Goal: Entertainment & Leisure: Consume media (video, audio)

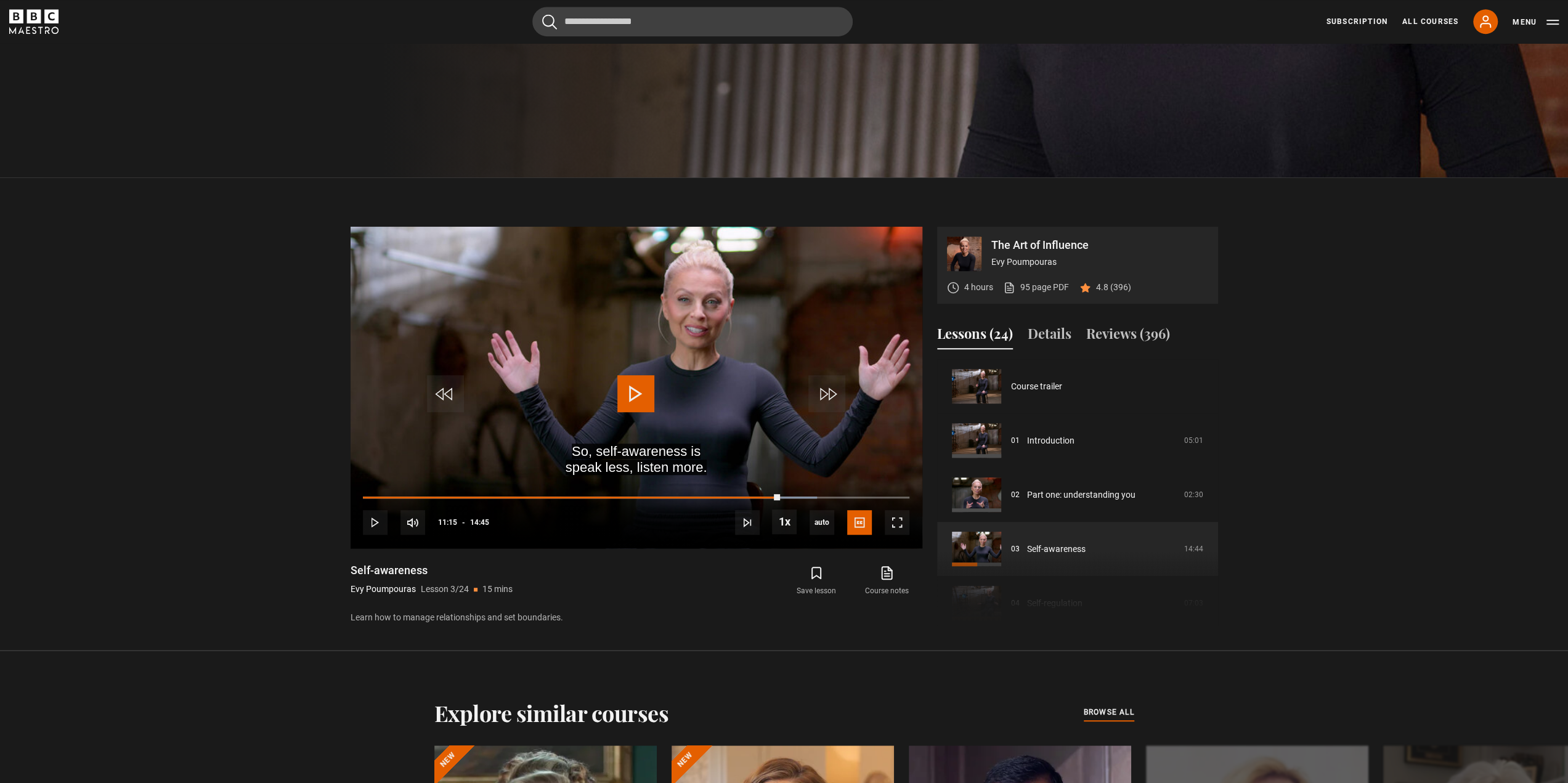
scroll to position [109, 0]
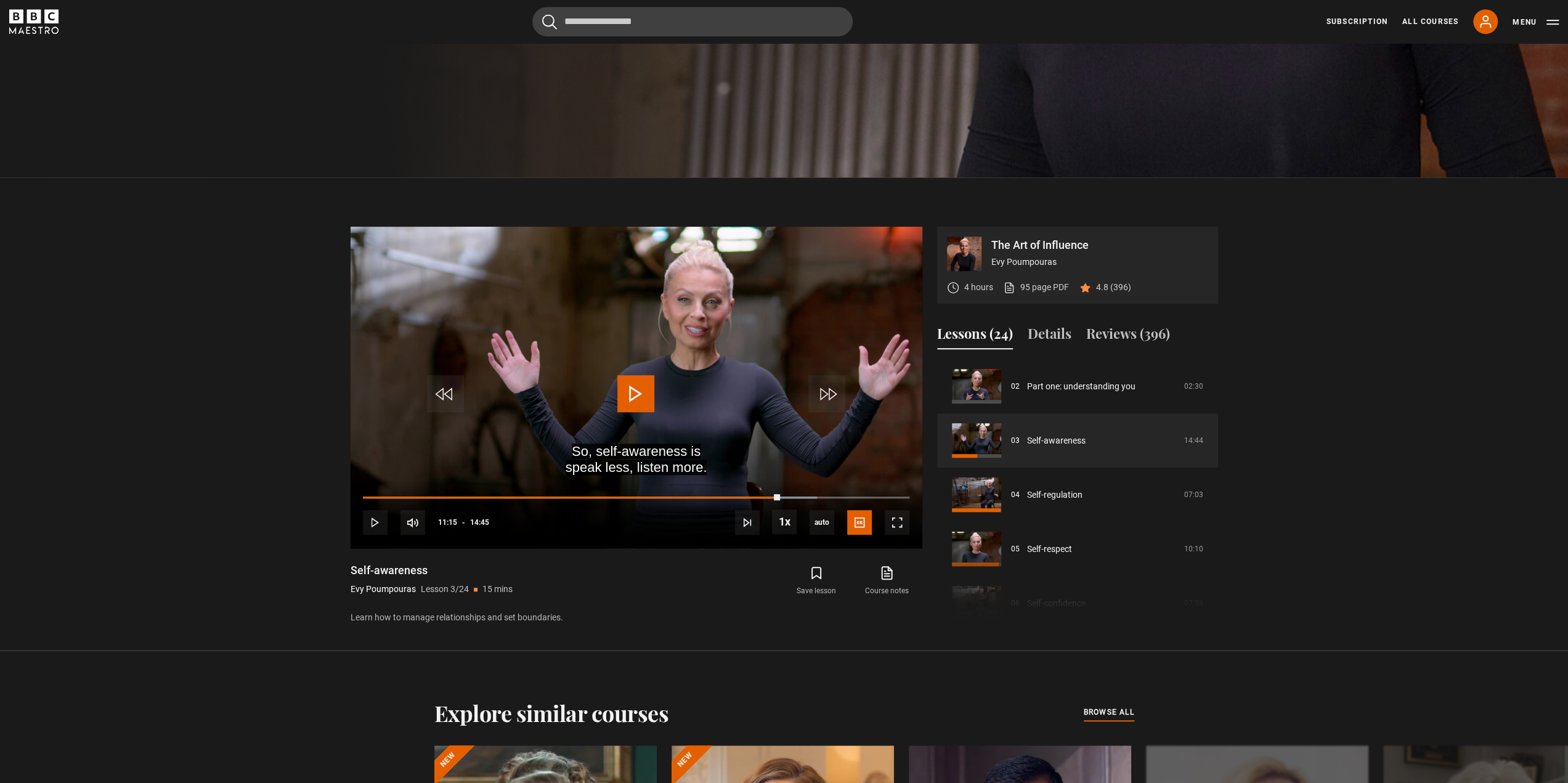
click at [637, 399] on span "Video Player" at bounding box center [636, 394] width 37 height 37
click at [668, 378] on video "Video Player" at bounding box center [636, 387] width 572 height 321
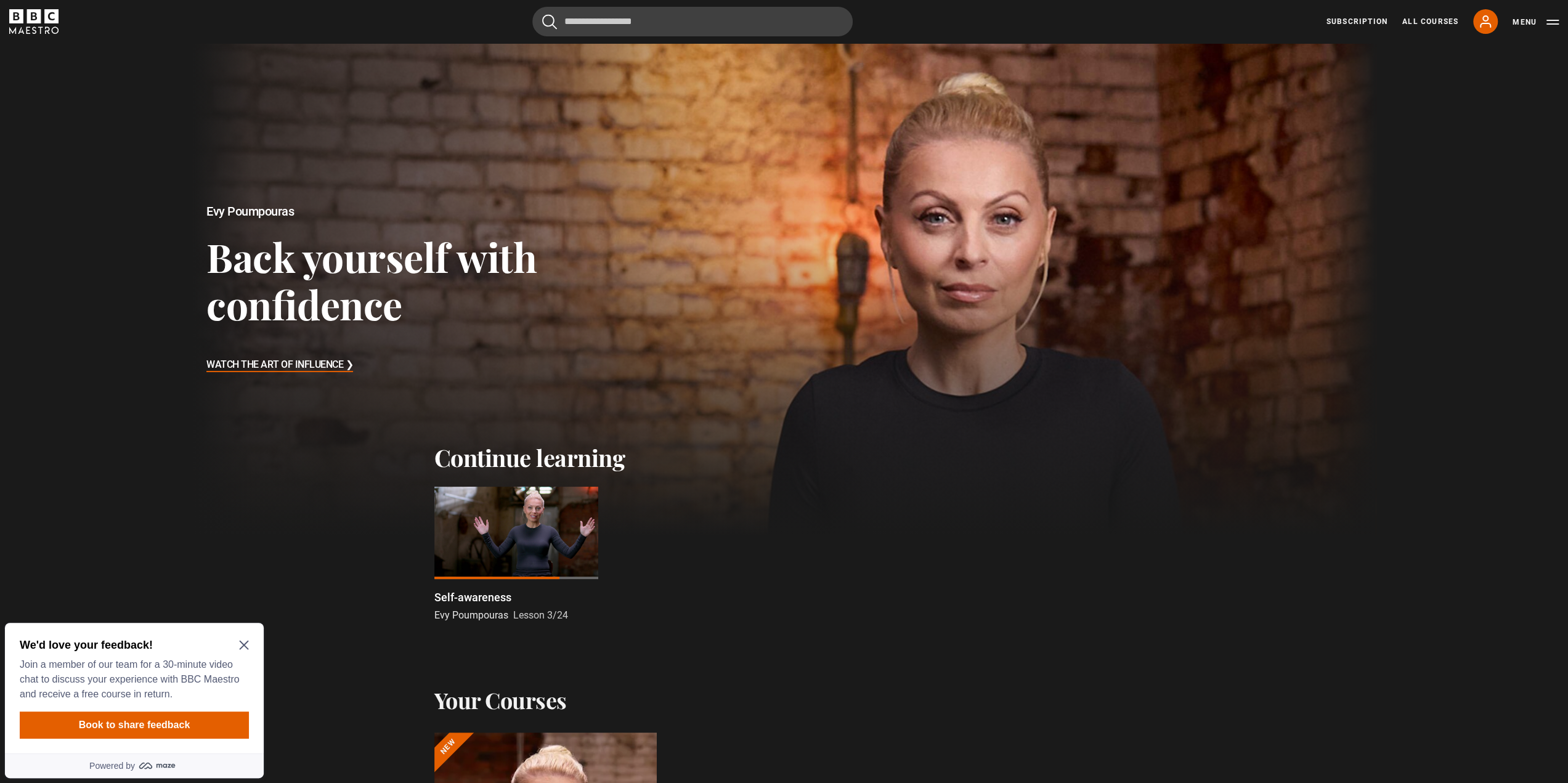
click at [331, 457] on div "Continue learning Self-awareness Evy Poumpouras Lesson 3/24 Previous Next" at bounding box center [784, 541] width 1568 height 194
click at [243, 644] on icon "Close Maze Prompt" at bounding box center [243, 645] width 9 height 9
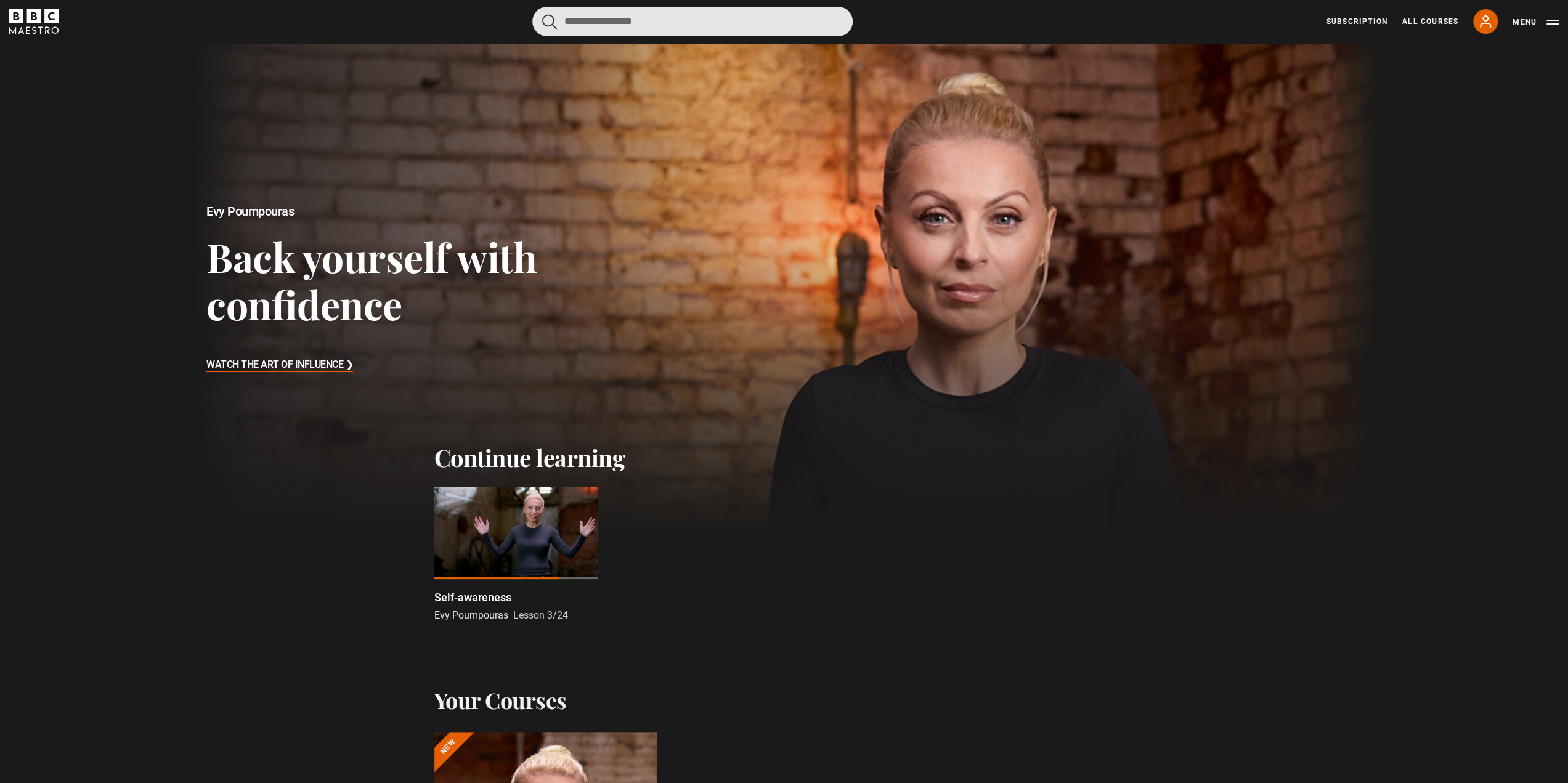
click at [612, 23] on input "Search" at bounding box center [692, 22] width 320 height 30
type input "*********"
click at [542, 14] on button "submit" at bounding box center [550, 22] width 15 height 15
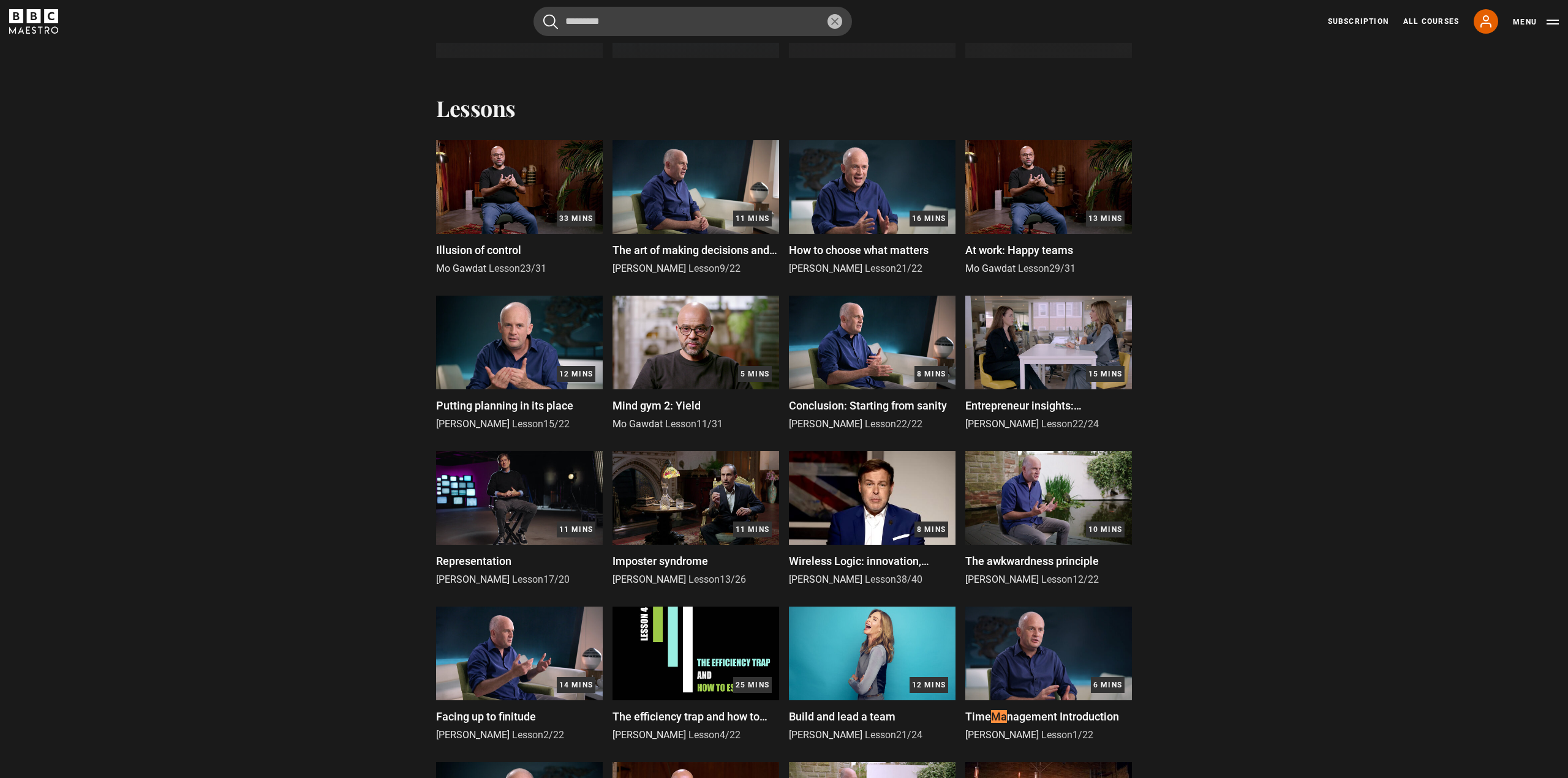
scroll to position [306, 0]
